Goal: Transaction & Acquisition: Purchase product/service

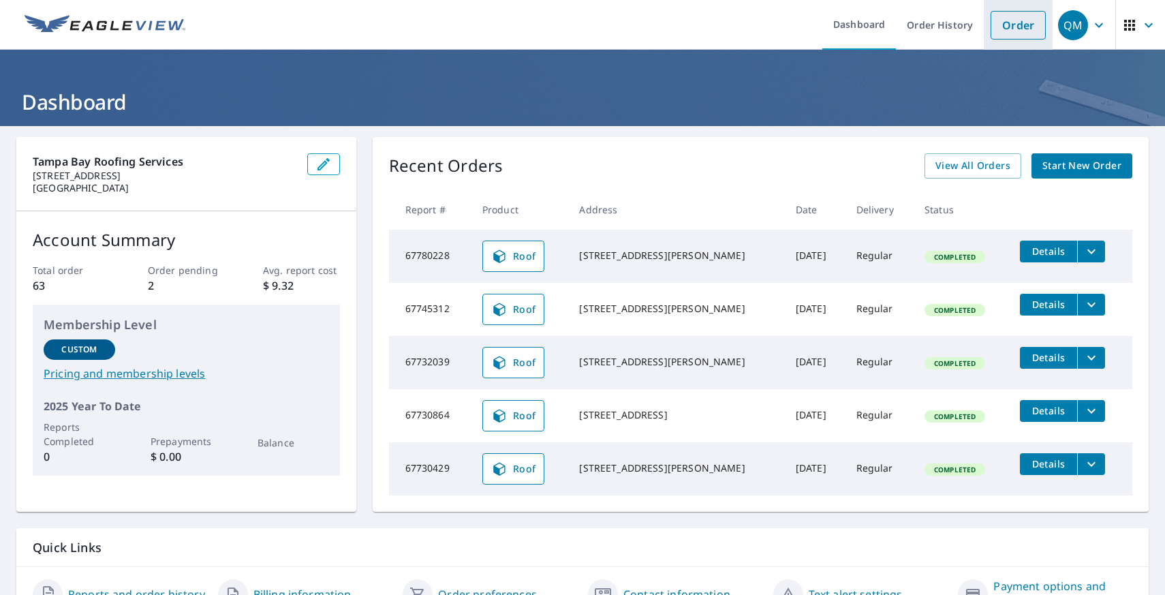
click at [1016, 21] on link "Order" at bounding box center [1017, 25] width 55 height 29
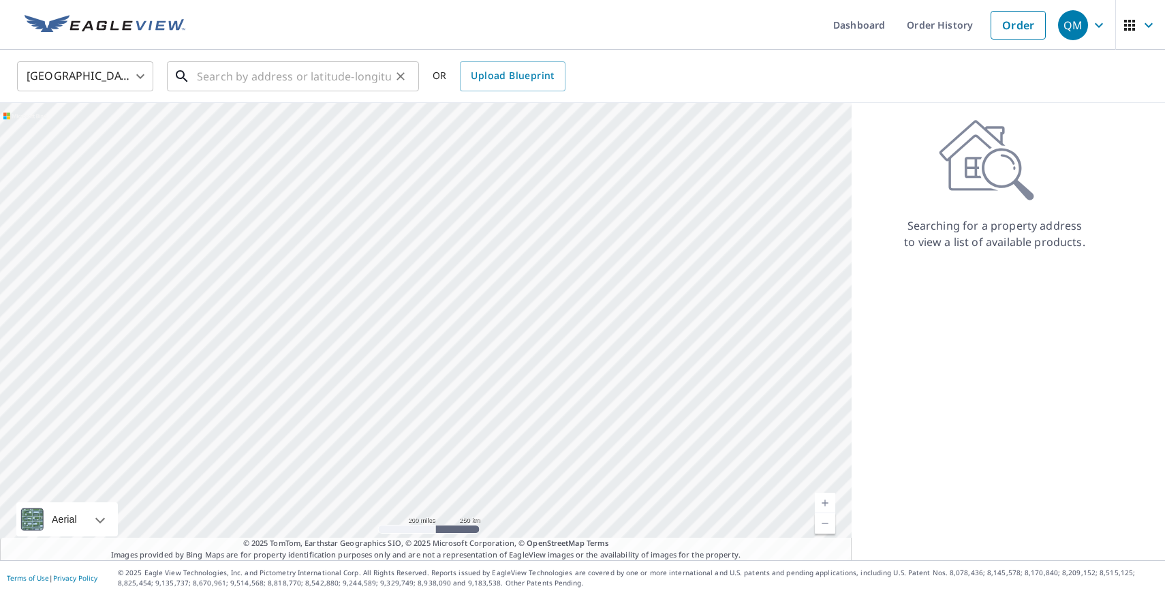
click at [330, 74] on input "text" at bounding box center [294, 76] width 194 height 38
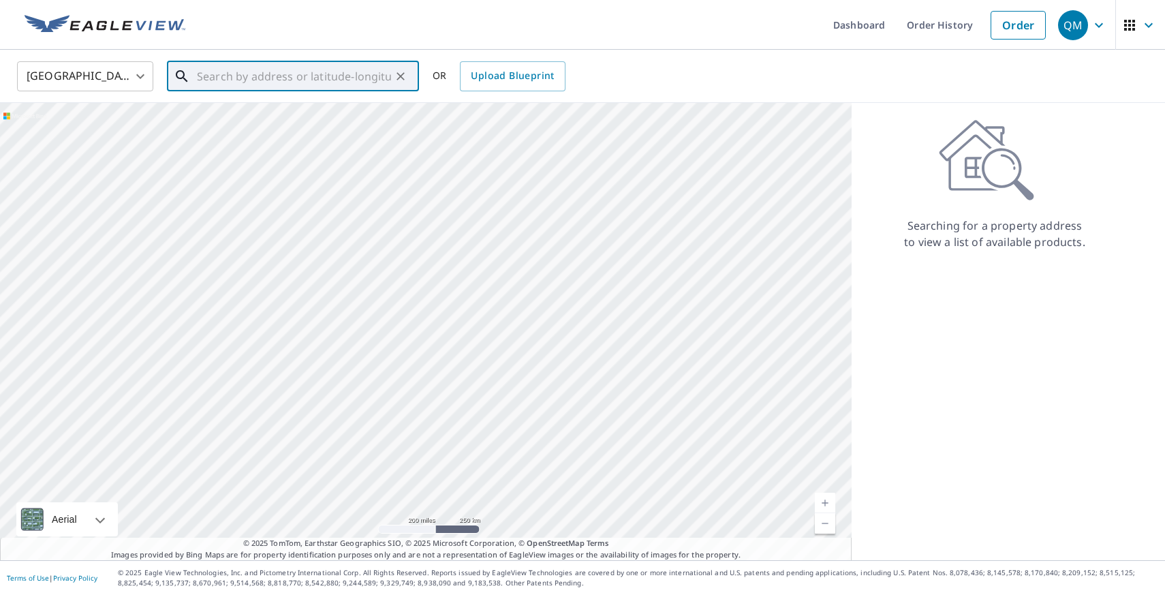
paste input "[STREET_ADDRESS]"
click at [227, 117] on span "[STREET_ADDRESS]" at bounding box center [301, 116] width 214 height 16
type input "[STREET_ADDRESS][PERSON_NAME]"
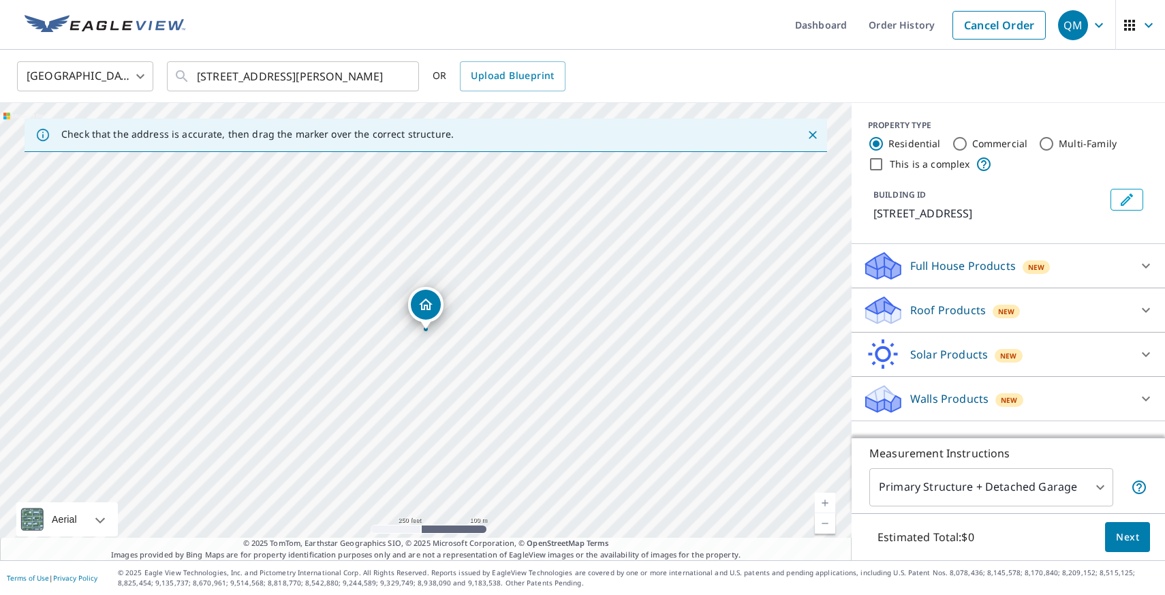
click at [1114, 315] on div "Roof Products New" at bounding box center [995, 310] width 267 height 32
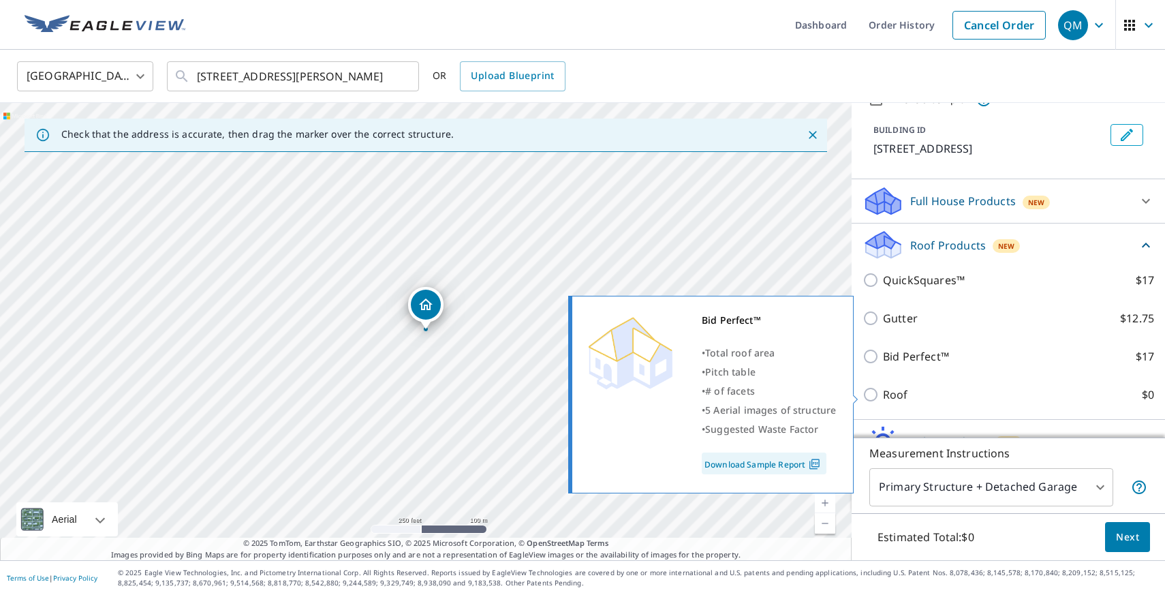
scroll to position [69, 0]
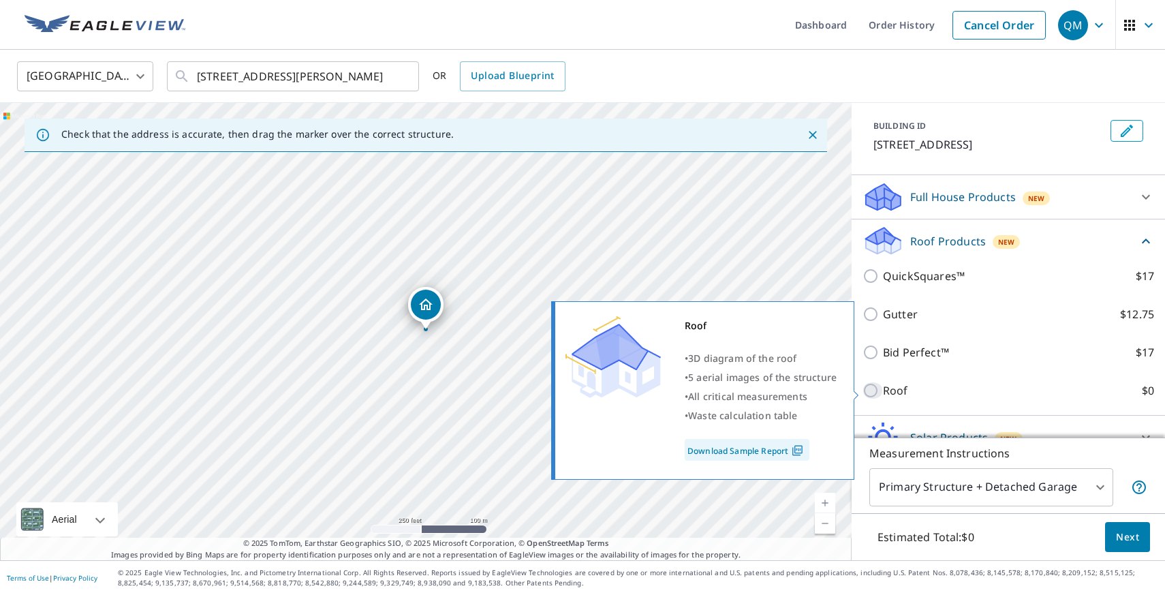
click at [867, 388] on input "Roof $0" at bounding box center [872, 390] width 20 height 16
checkbox input "true"
type input "3"
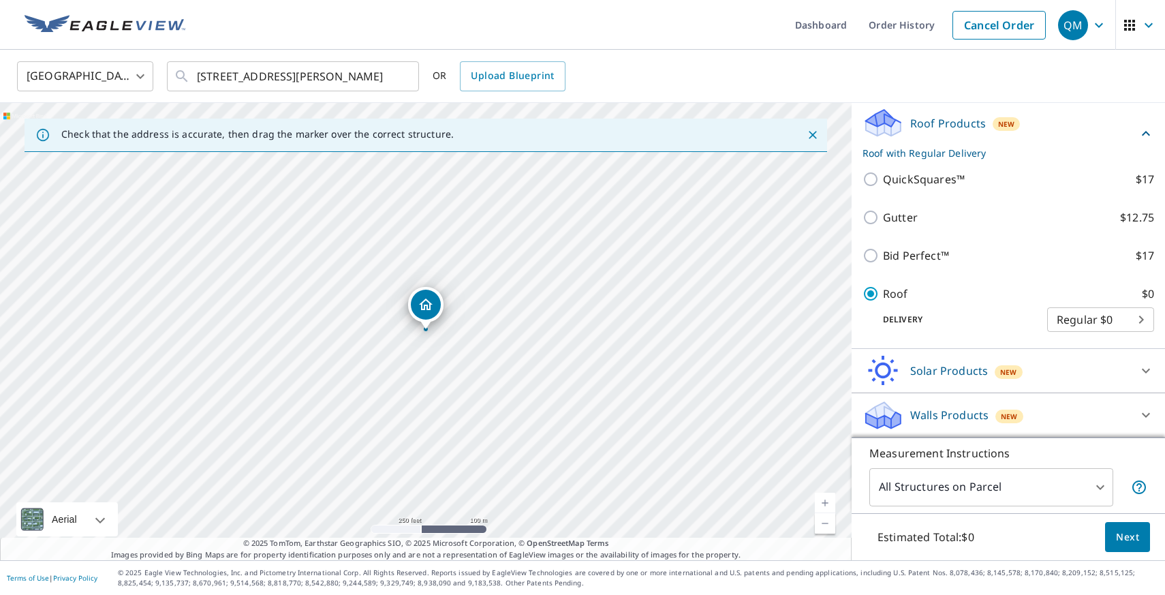
scroll to position [150, 0]
click at [1131, 543] on span "Next" at bounding box center [1127, 537] width 23 height 17
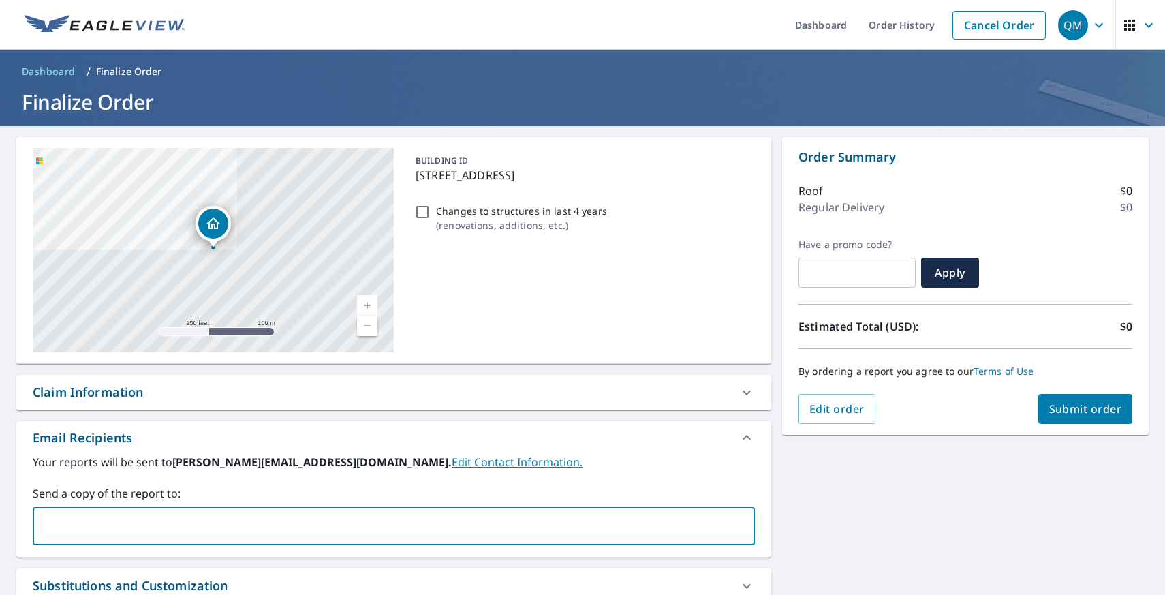
click at [572, 523] on input "text" at bounding box center [383, 526] width 689 height 26
type input "[PERSON_NAME]"
click at [98, 23] on img at bounding box center [105, 25] width 161 height 20
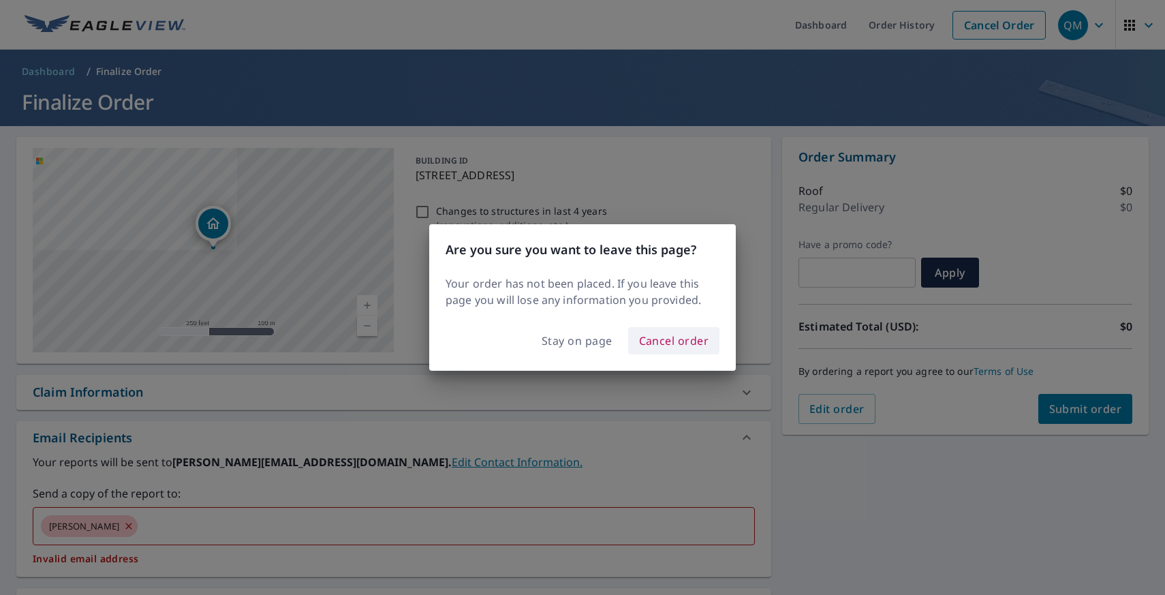
click at [665, 343] on span "Cancel order" at bounding box center [674, 340] width 70 height 19
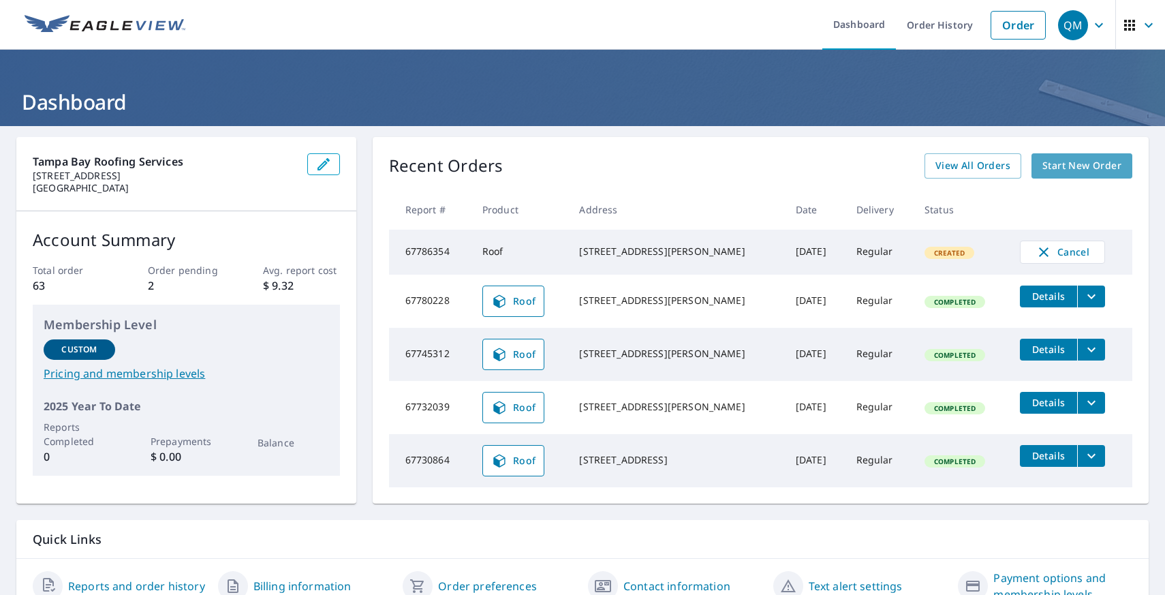
click at [1082, 167] on span "Start New Order" at bounding box center [1081, 165] width 79 height 17
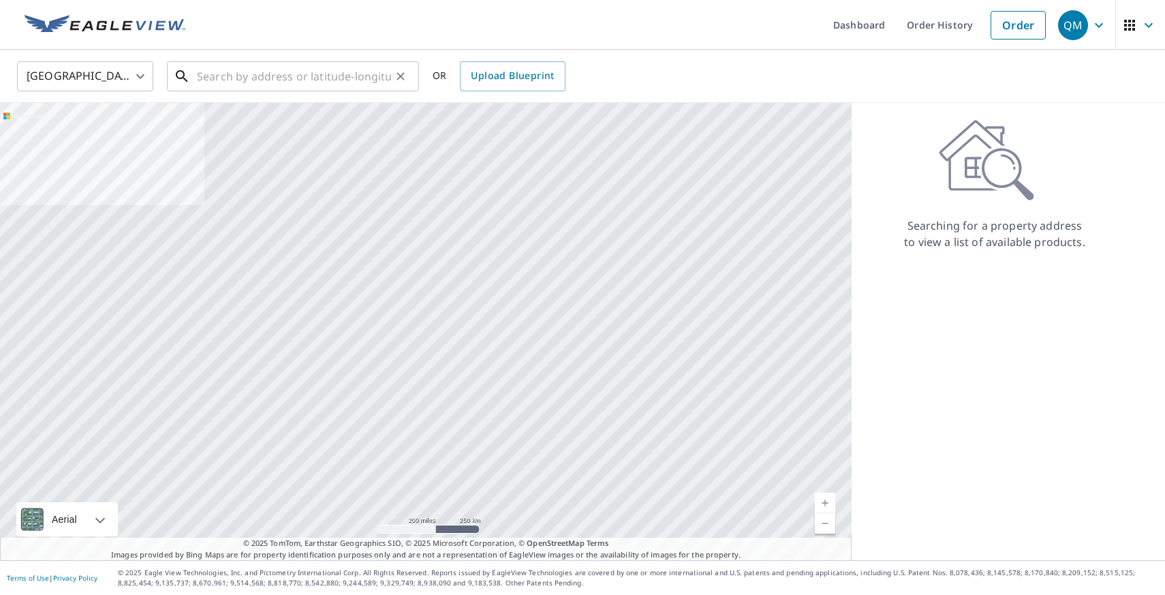
click at [321, 74] on input "text" at bounding box center [294, 76] width 194 height 38
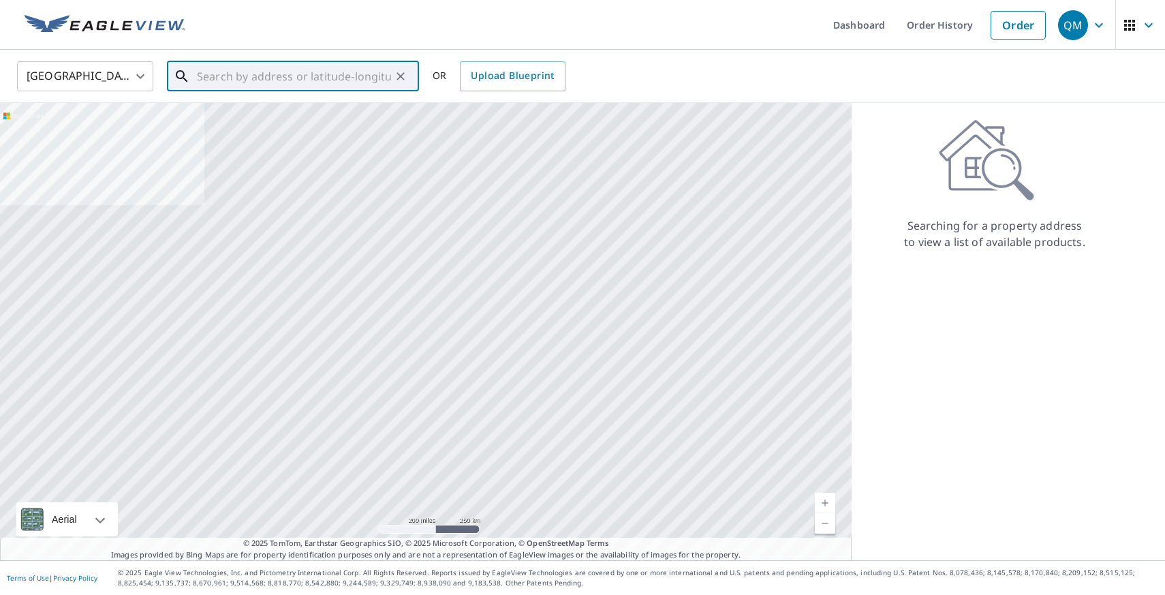
paste input "[STREET_ADDRESS][PERSON_NAME]"
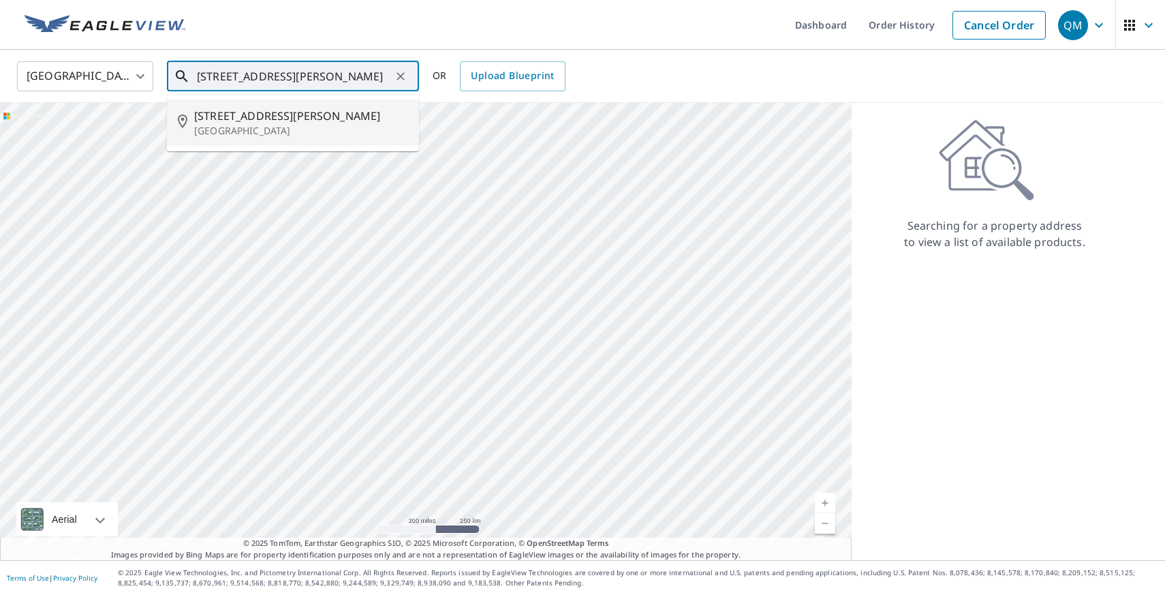
click at [229, 131] on p "[GEOGRAPHIC_DATA]" at bounding box center [301, 131] width 214 height 14
type input "[STREET_ADDRESS][PERSON_NAME]"
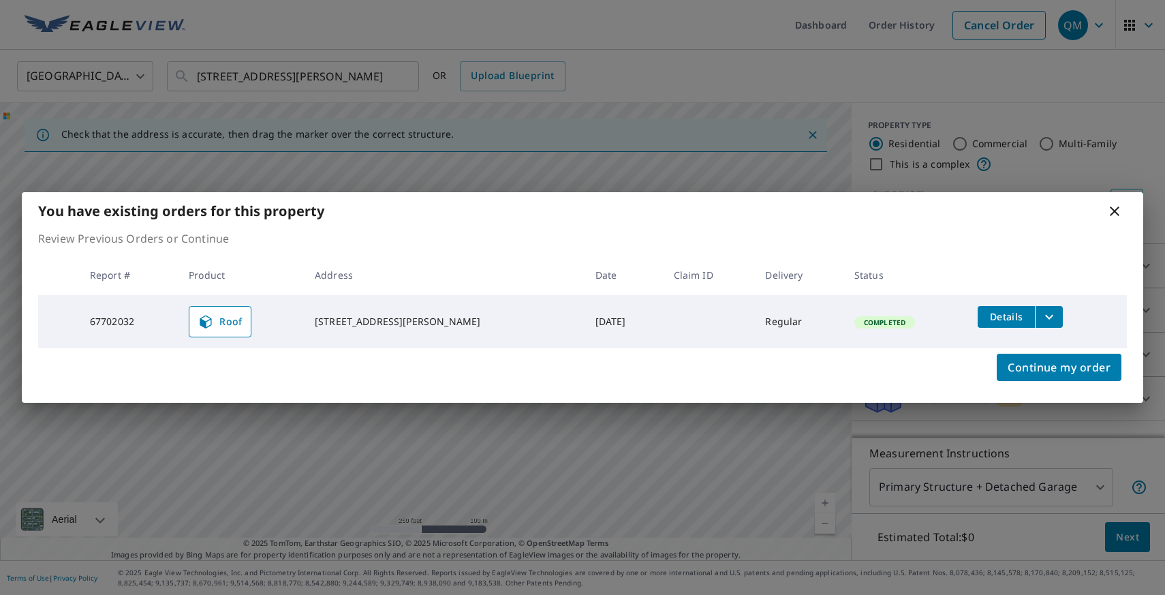
click at [1041, 313] on icon "filesDropdownBtn-67702032" at bounding box center [1049, 317] width 16 height 16
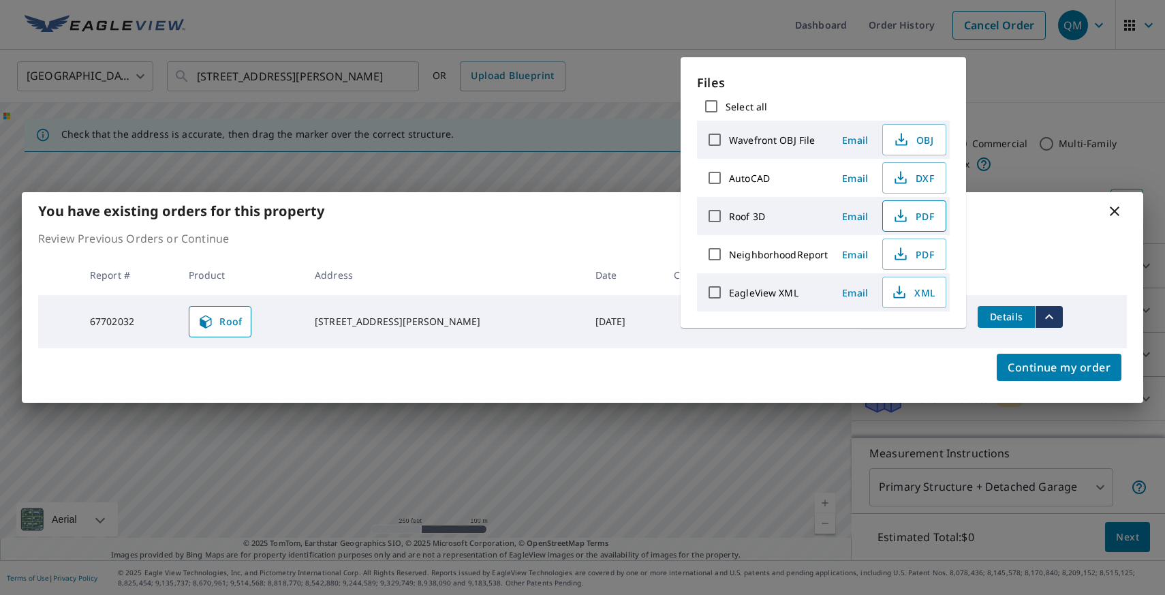
click at [906, 217] on icon "button" at bounding box center [900, 216] width 16 height 16
click at [1113, 213] on icon at bounding box center [1115, 211] width 10 height 10
